Goal: Task Accomplishment & Management: Manage account settings

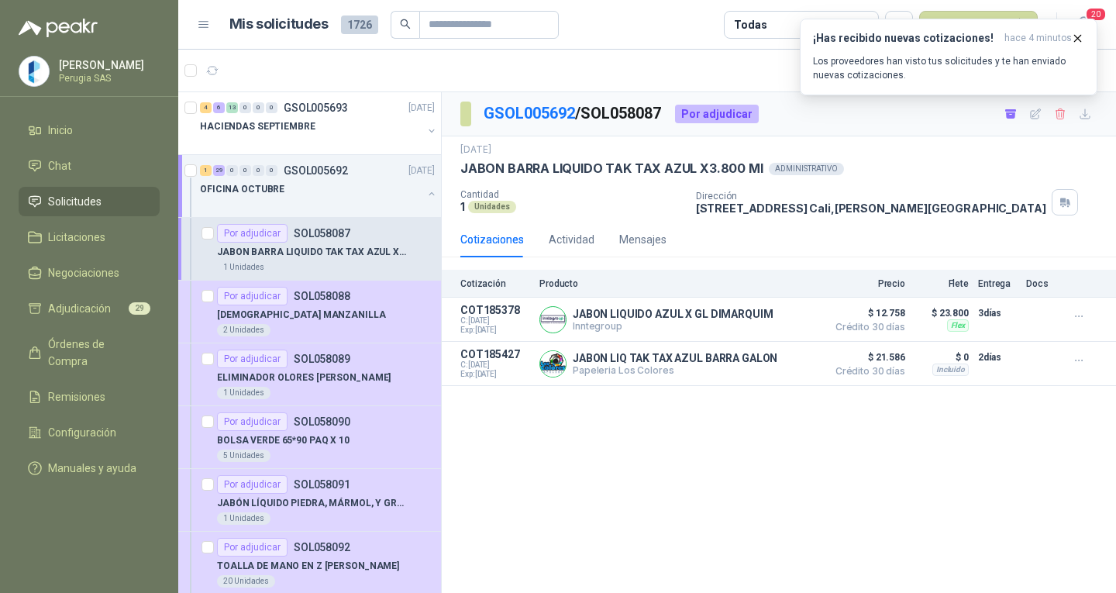
scroll to position [5, 0]
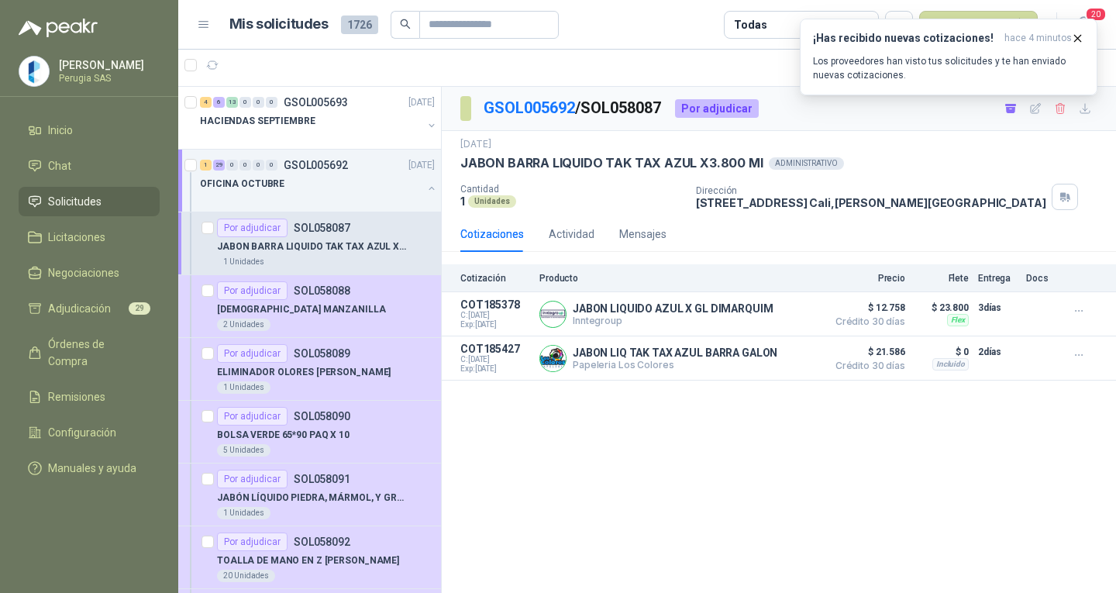
click at [550, 459] on div "GSOL005692 / SOL058087 Por adjudicar [DATE] JABON BARRA LIQUIDO TAK TAX AZUL X3…" at bounding box center [779, 340] width 674 height 506
drag, startPoint x: 857, startPoint y: 480, endPoint x: 1063, endPoint y: 270, distance: 293.7
click at [858, 480] on div "GSOL005692 / SOL058087 Por adjudicar [DATE] JABON BARRA LIQUIDO TAK TAX AZUL X3…" at bounding box center [779, 340] width 674 height 506
click at [1075, 40] on icon "button" at bounding box center [1078, 38] width 6 height 6
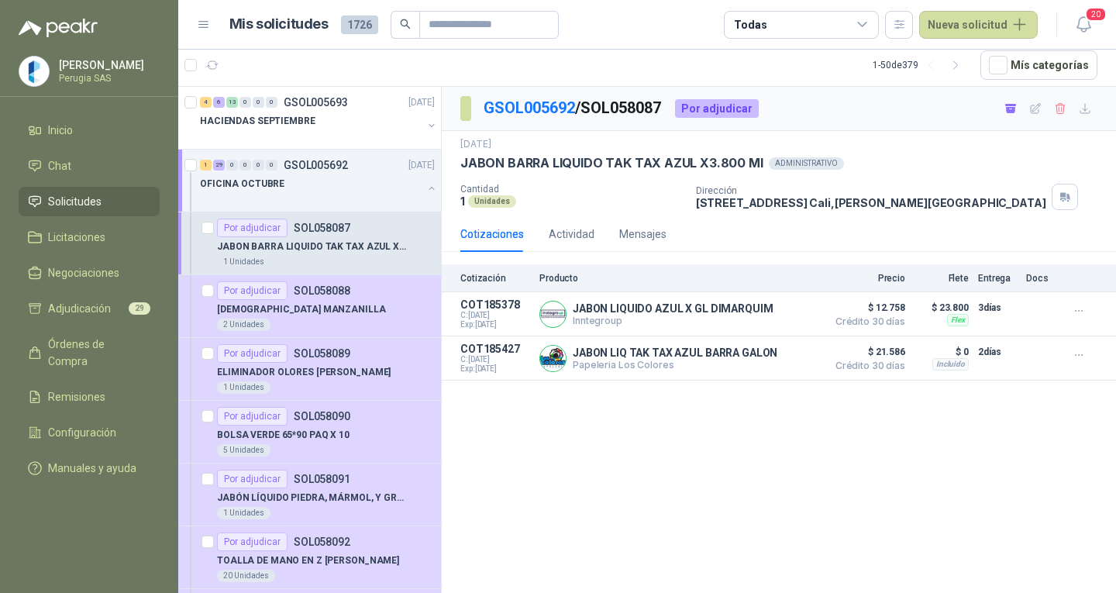
drag, startPoint x: 689, startPoint y: 458, endPoint x: 631, endPoint y: 438, distance: 61.5
click at [683, 456] on div "GSOL005692 / SOL058087 Por adjudicar [DATE] JABON BARRA LIQUIDO TAK TAX AZUL X3…" at bounding box center [779, 340] width 674 height 506
drag, startPoint x: 631, startPoint y: 438, endPoint x: 797, endPoint y: 479, distance: 171.6
click at [635, 439] on div "GSOL005692 / SOL058087 Por adjudicar [DATE] JABON BARRA LIQUIDO TAK TAX AZUL X3…" at bounding box center [779, 340] width 674 height 506
drag, startPoint x: 797, startPoint y: 479, endPoint x: 332, endPoint y: 50, distance: 632.8
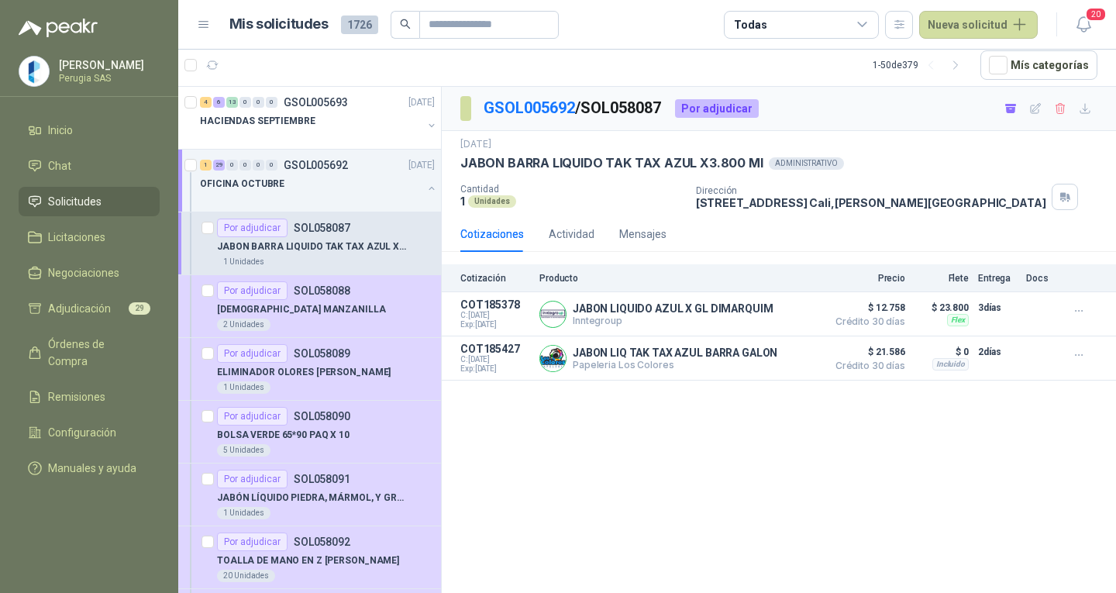
click at [794, 480] on div "GSOL005692 / SOL058087 Por adjudicar [DATE] JABON BARRA LIQUIDO TAK TAX AZUL X3…" at bounding box center [779, 340] width 674 height 506
click at [82, 315] on span "Adjudicación" at bounding box center [79, 308] width 63 height 17
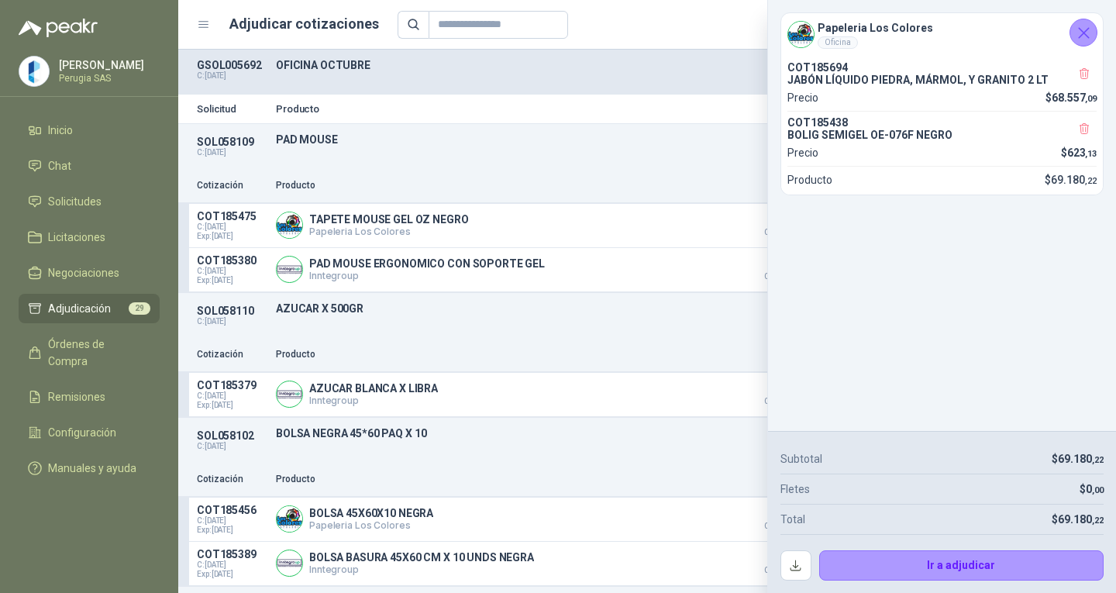
click at [1089, 33] on icon "Cerrar" at bounding box center [1083, 32] width 19 height 19
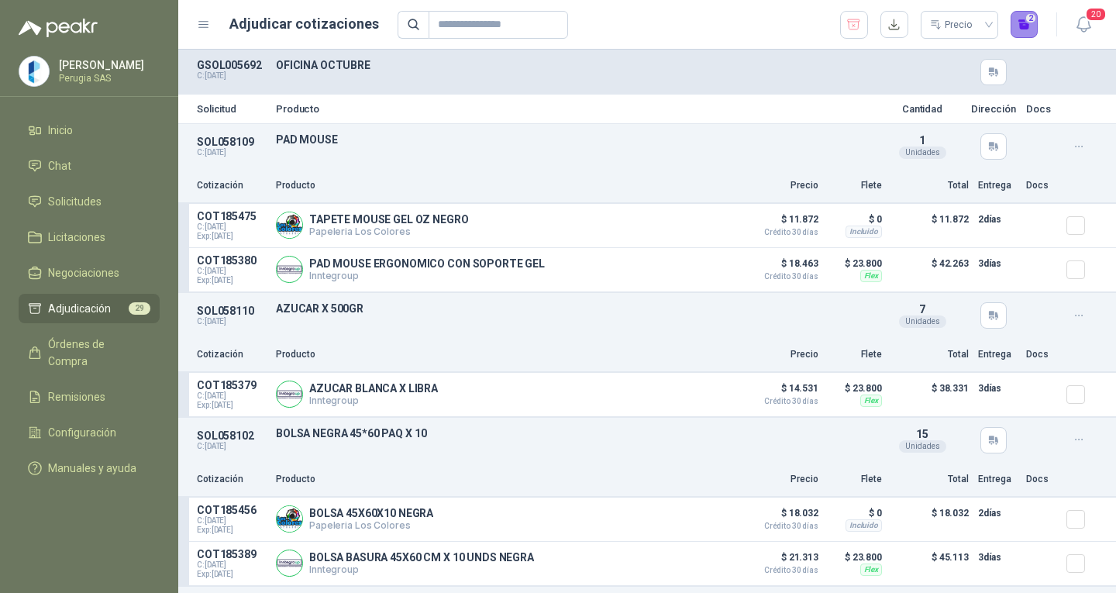
click at [1030, 19] on button "2" at bounding box center [1024, 25] width 28 height 28
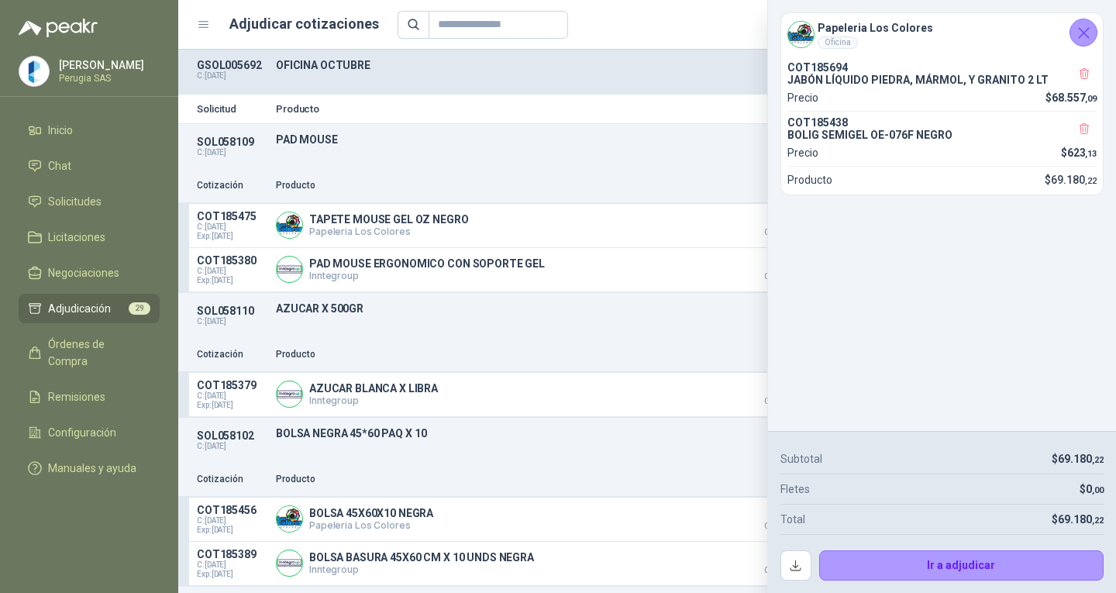
click at [1094, 23] on icon at bounding box center [1089, 29] width 12 height 12
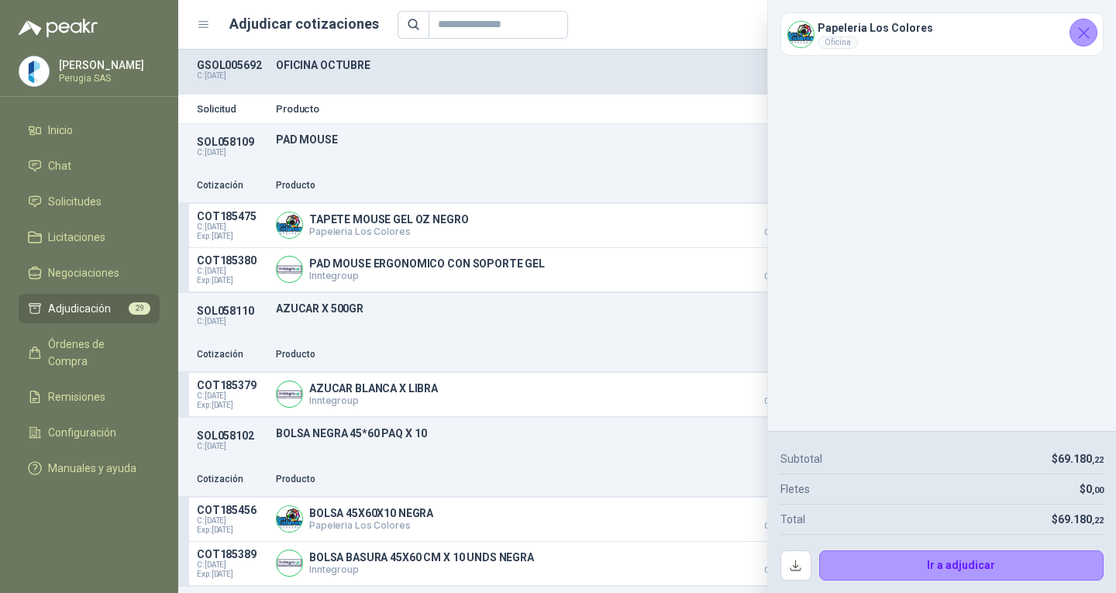
drag, startPoint x: 1097, startPoint y: 34, endPoint x: 1085, endPoint y: 33, distance: 12.5
click at [1096, 35] on aside "Papeleria Los Colores Oficina COT185694 JABÓN LÍQUIDO PIEDRA, MÁRMOL, Y GRANITO…" at bounding box center [941, 296] width 349 height 593
click at [1082, 33] on icon "Cerrar" at bounding box center [1083, 32] width 19 height 19
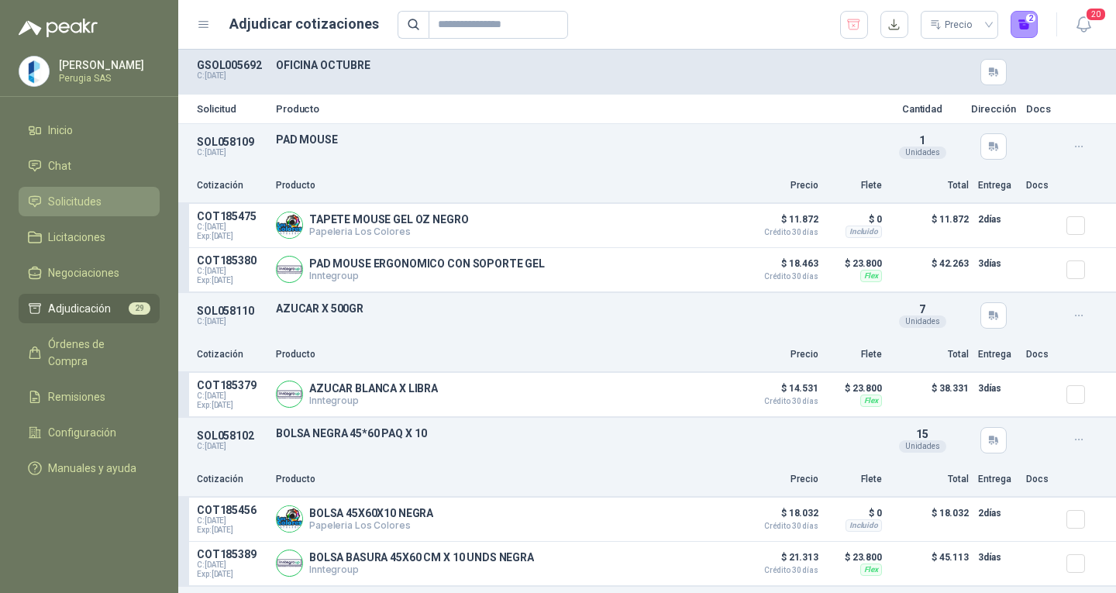
click at [75, 201] on span "Solicitudes" at bounding box center [74, 201] width 53 height 17
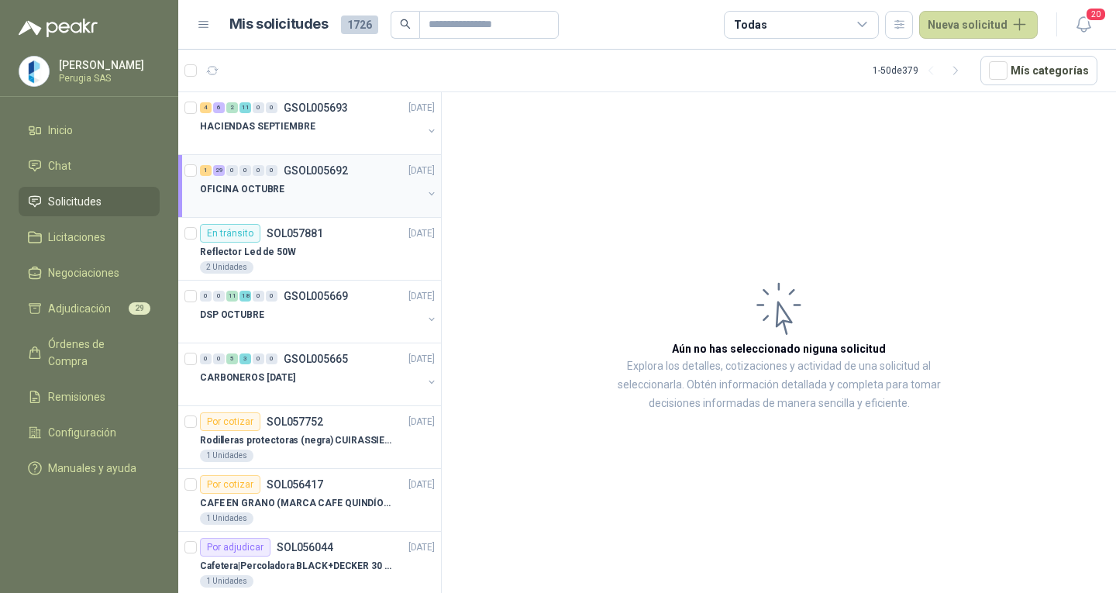
click at [323, 191] on div "OFICINA OCTUBRE" at bounding box center [311, 189] width 222 height 19
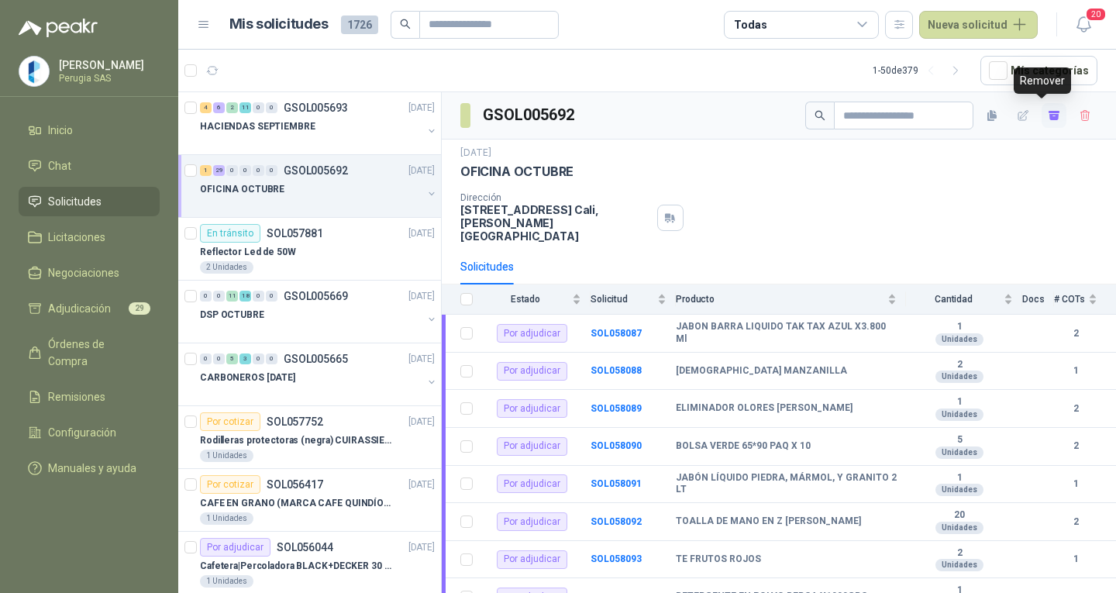
click at [1049, 117] on icon "button" at bounding box center [1053, 117] width 9 height 6
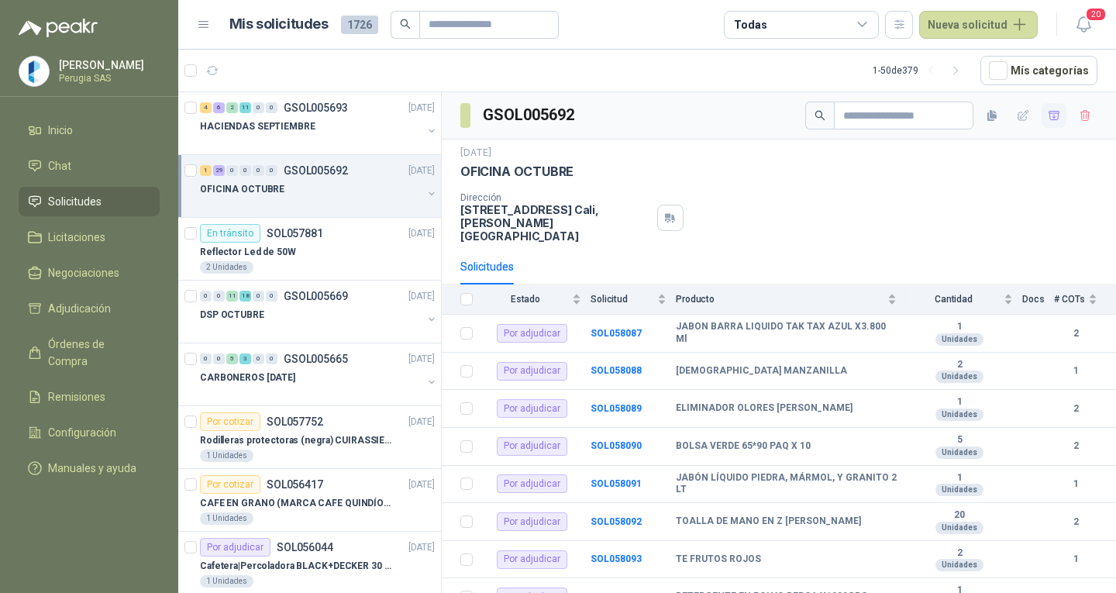
click at [335, 185] on div "OFICINA OCTUBRE" at bounding box center [311, 189] width 222 height 19
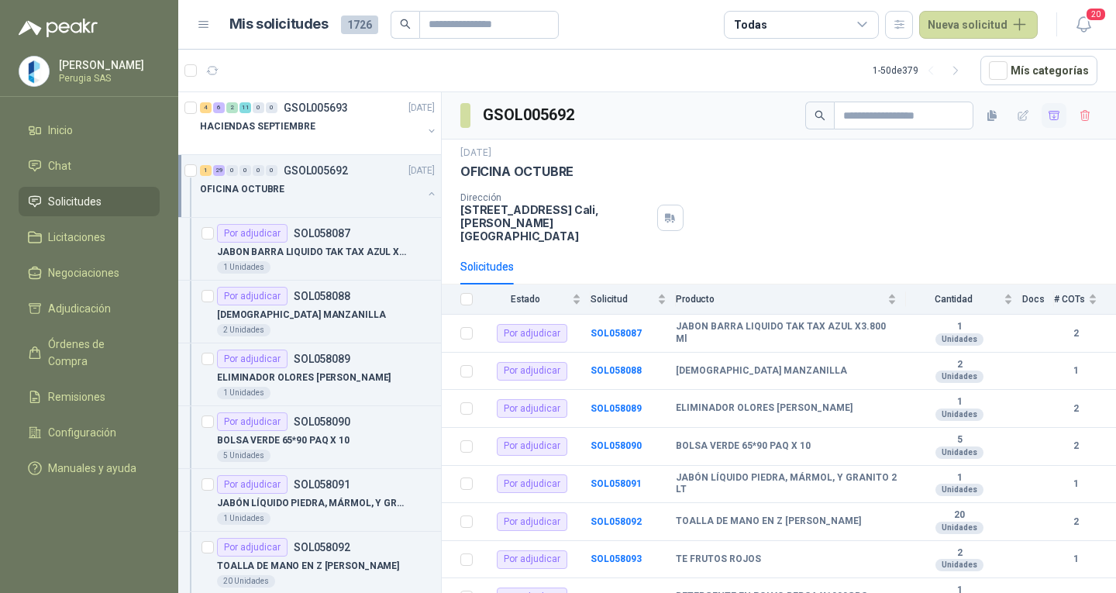
scroll to position [5, 0]
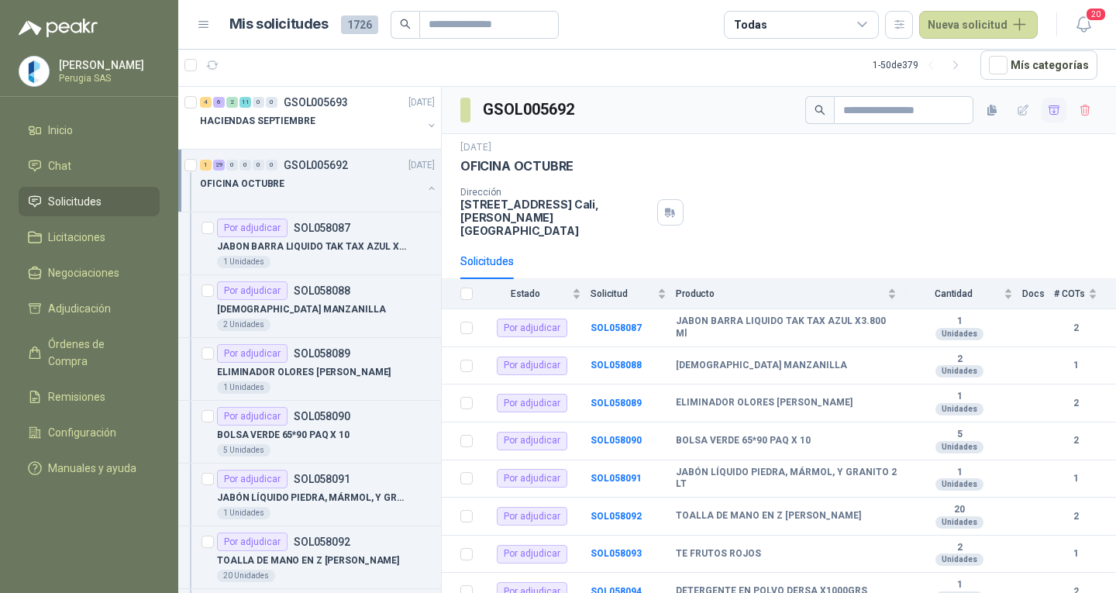
click at [1041, 117] on button "button" at bounding box center [1053, 110] width 25 height 25
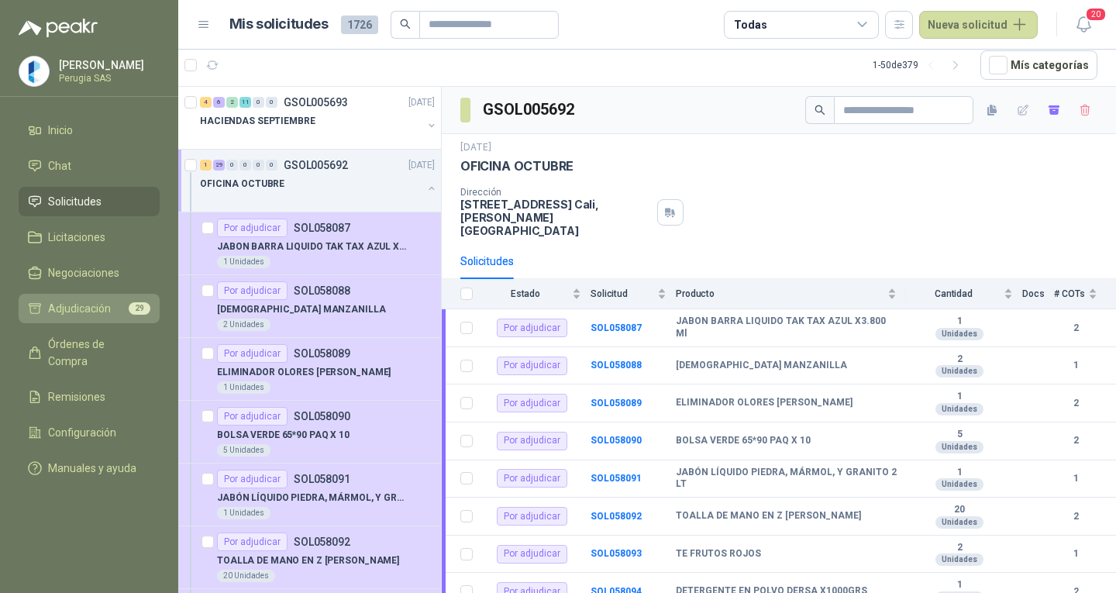
click at [103, 316] on span "Adjudicación" at bounding box center [79, 308] width 63 height 17
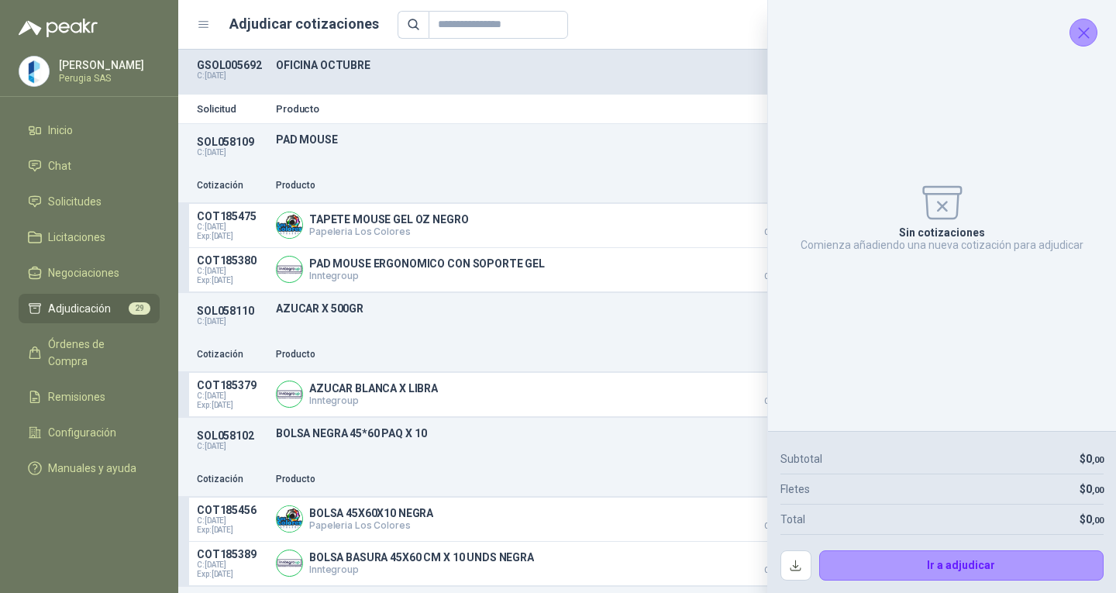
click at [392, 154] on div "SOL058109 C: [DATE] PAD MOUSE  Detalles 1 Unidades" at bounding box center [646, 146] width 937 height 45
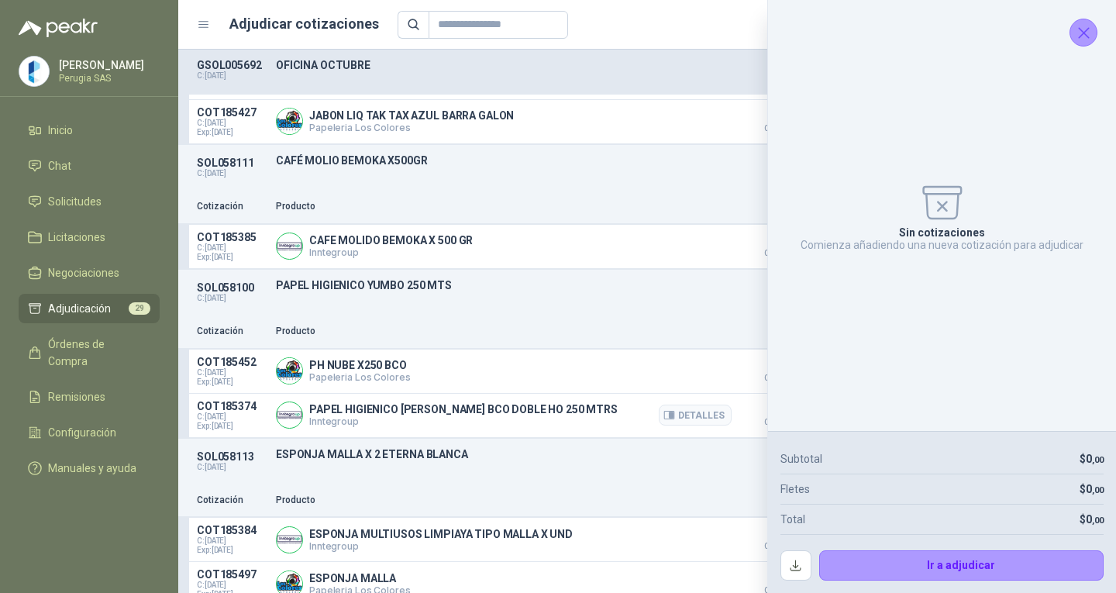
scroll to position [2092, 0]
